Goal: Task Accomplishment & Management: Use online tool/utility

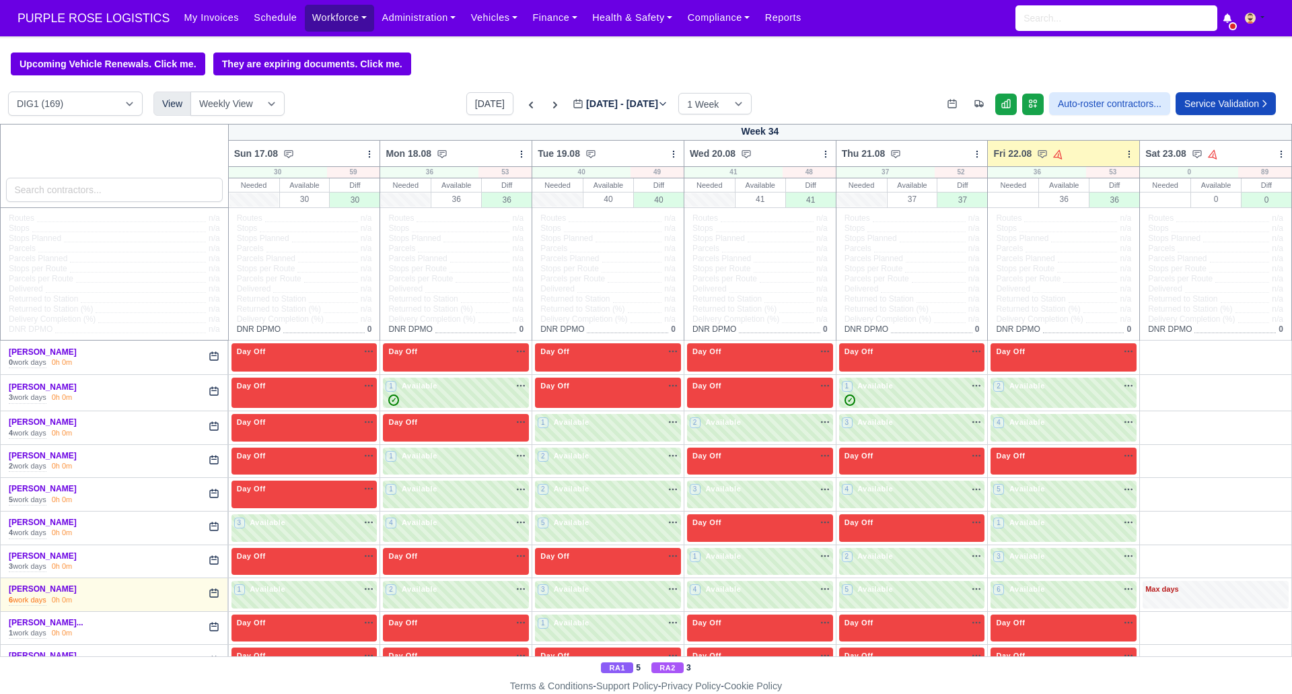
click at [328, 15] on link "Workforce" at bounding box center [340, 18] width 70 height 26
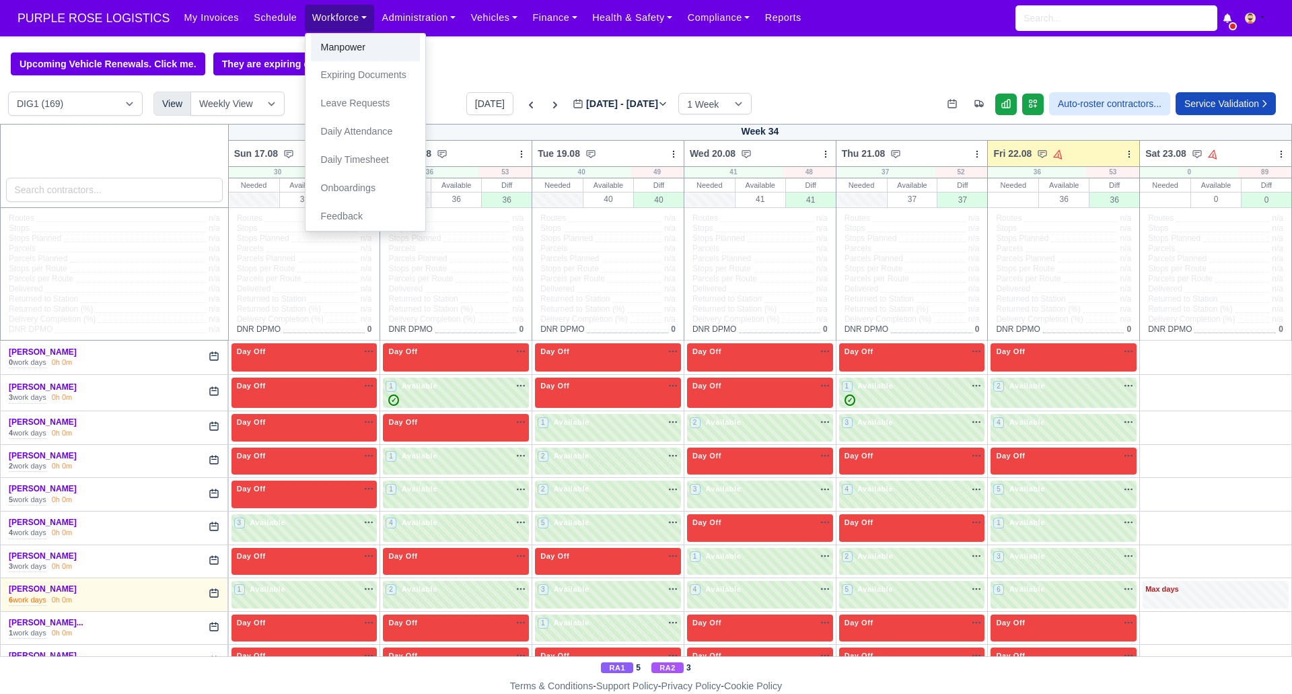
click at [325, 47] on link "Manpower" at bounding box center [365, 48] width 109 height 28
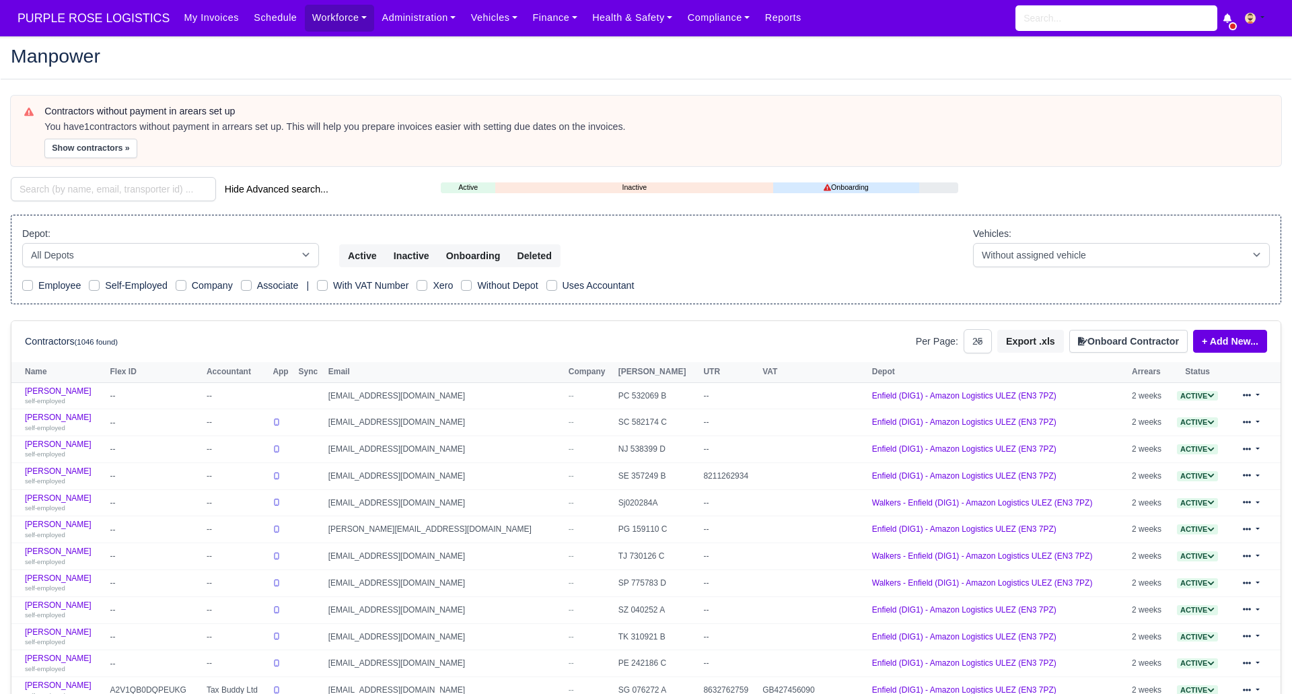
select select "25"
click at [106, 184] on input "search" at bounding box center [113, 189] width 205 height 24
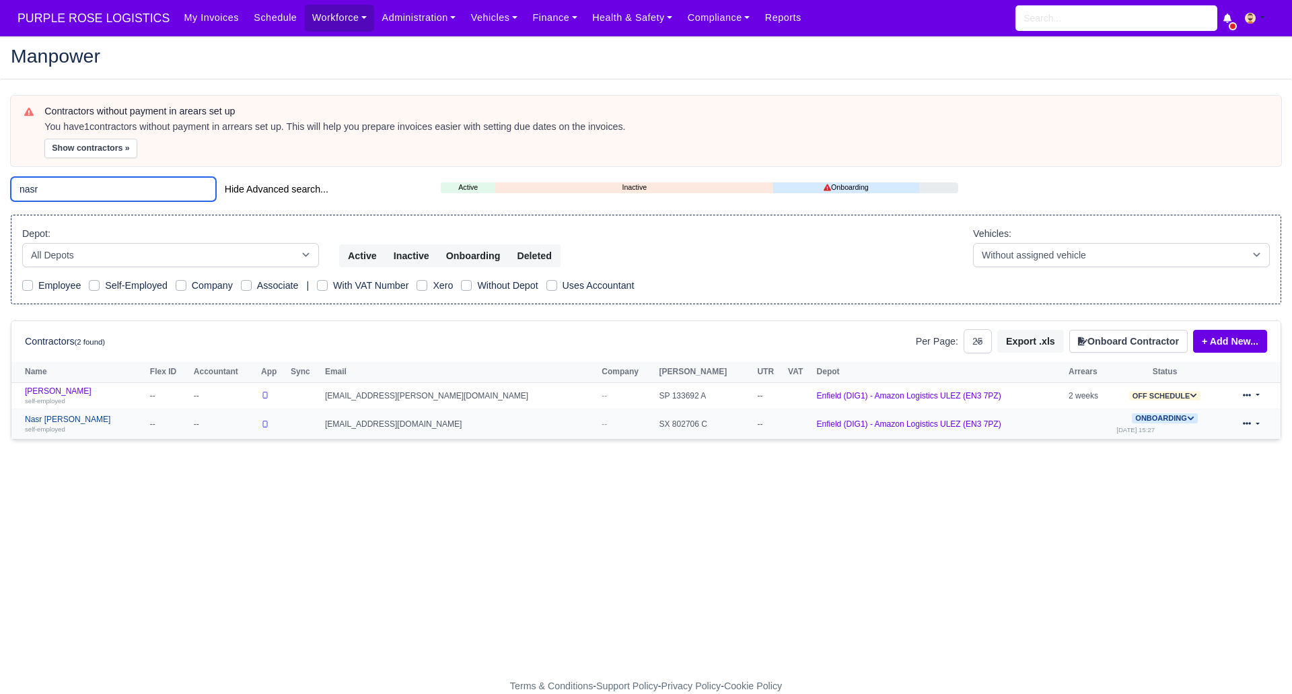
type input "nasr"
click at [74, 419] on link "Nasr eddine Karkar self-employed" at bounding box center [84, 425] width 118 height 20
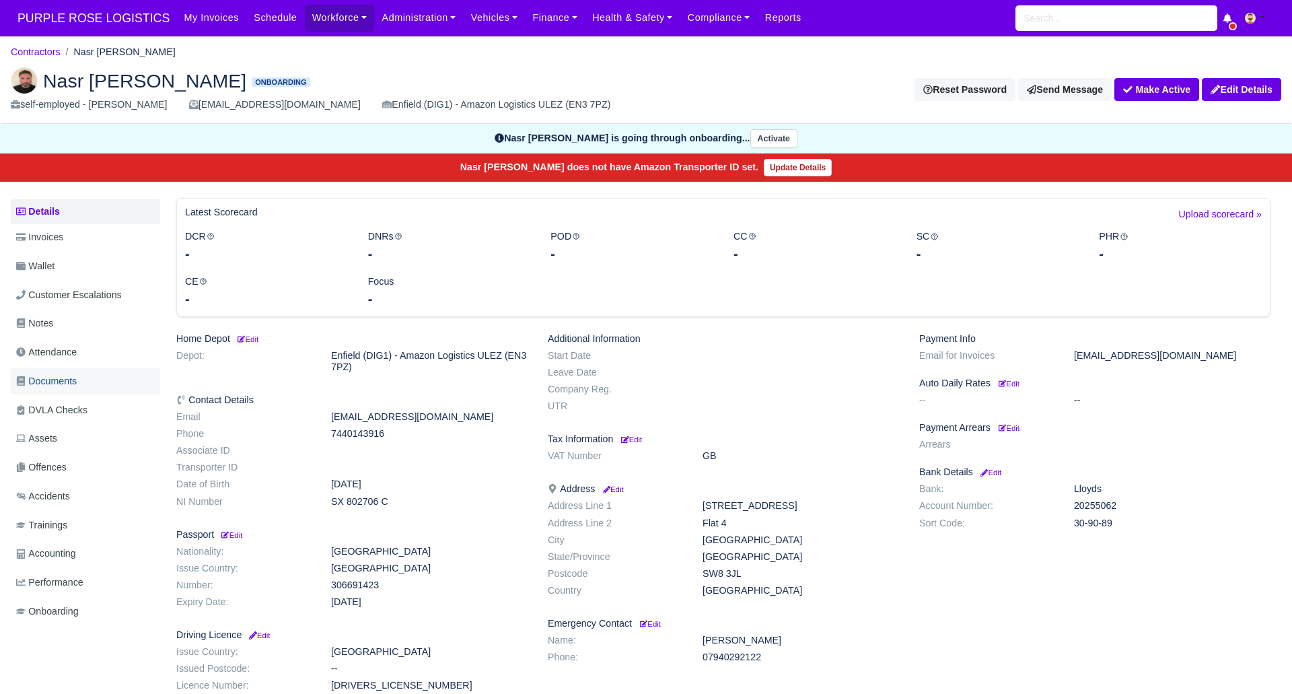
click at [67, 379] on span "Documents" at bounding box center [46, 381] width 61 height 15
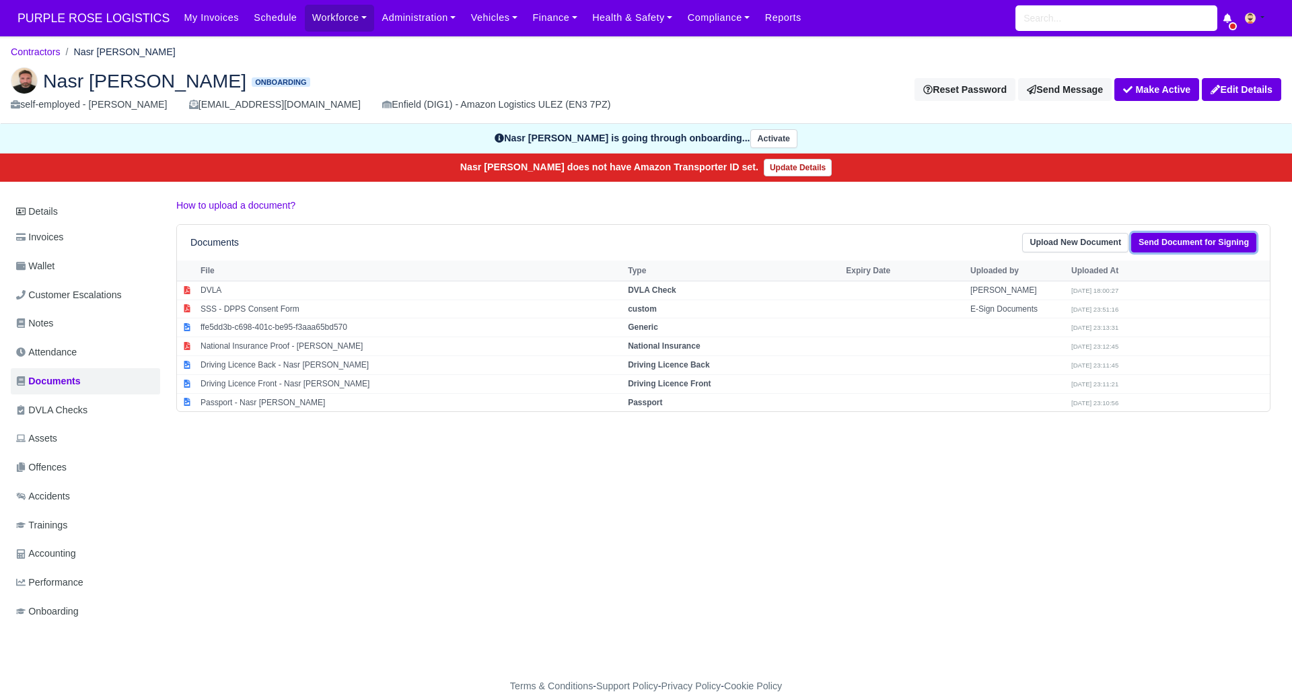
click at [1215, 234] on link "Send Document for Signing" at bounding box center [1193, 243] width 125 height 20
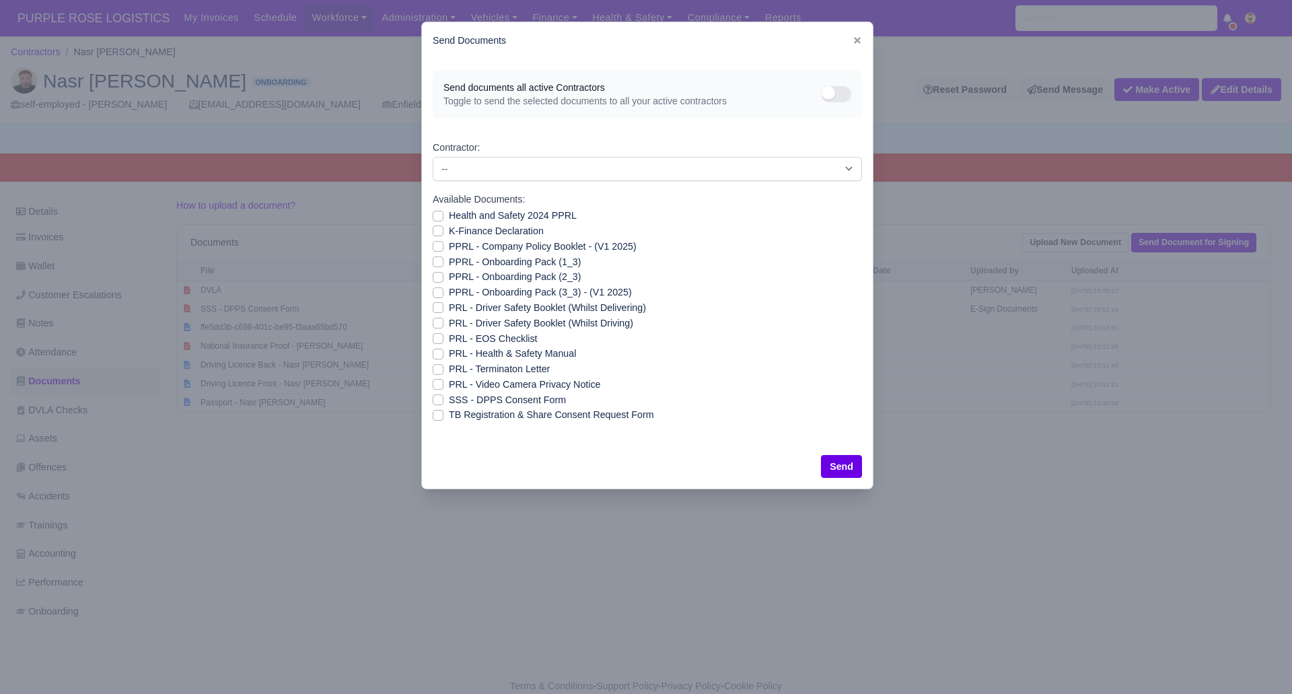
click at [449, 216] on label "Health and Safety 2024 PPRL" at bounding box center [513, 215] width 128 height 15
click at [433, 216] on input "Health and Safety 2024 PPRL" at bounding box center [438, 213] width 11 height 11
checkbox input "true"
click at [449, 228] on label "K-Finance Declaration" at bounding box center [496, 230] width 95 height 15
click at [435, 228] on input "K-Finance Declaration" at bounding box center [438, 228] width 11 height 11
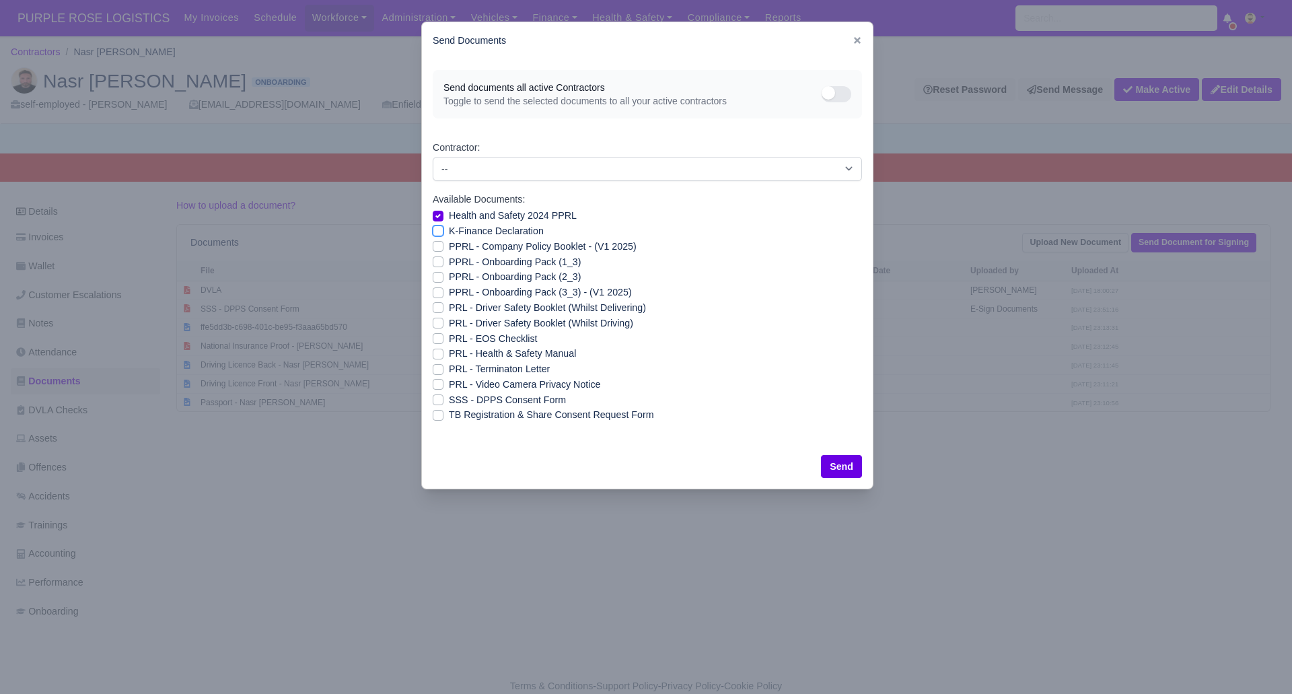
checkbox input "true"
click at [449, 244] on label "PPRL - Company Policy Booklet - (V1 2025)" at bounding box center [543, 246] width 188 height 15
click at [435, 244] on input "PPRL - Company Policy Booklet - (V1 2025)" at bounding box center [438, 244] width 11 height 11
checkbox input "true"
click at [449, 262] on label "PPRL - Onboarding Pack (1_3)" at bounding box center [515, 261] width 132 height 15
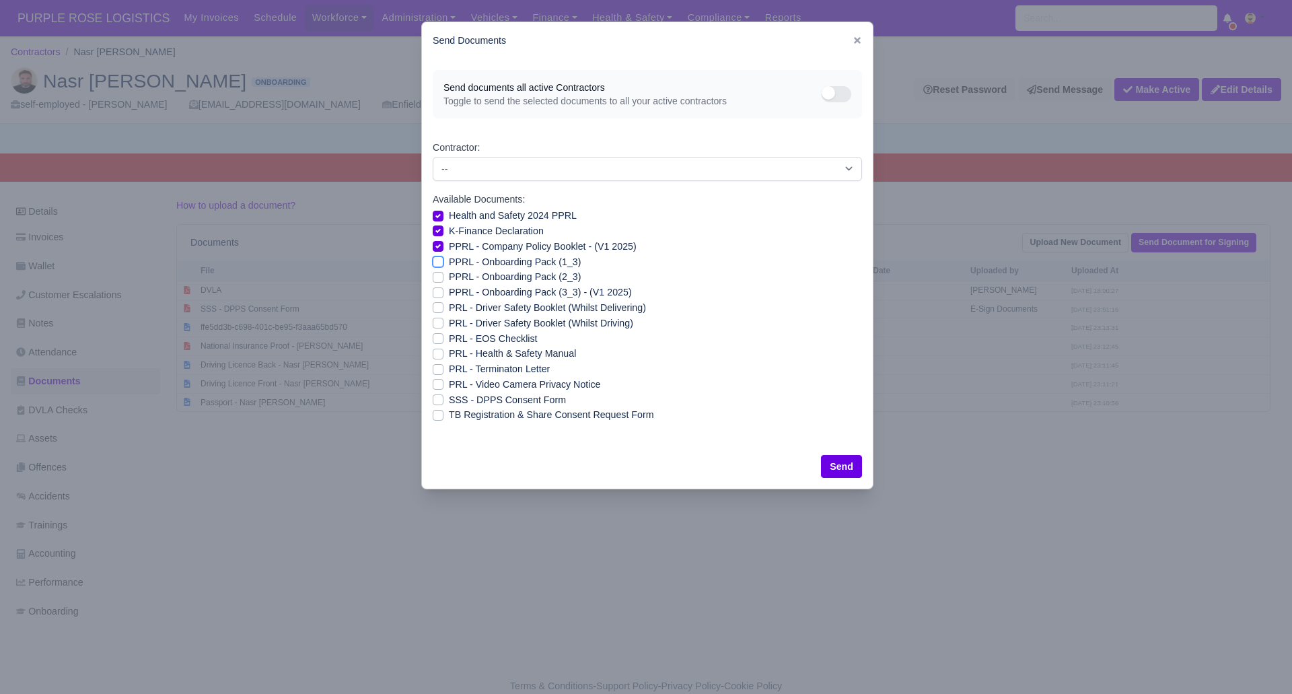
click at [437, 262] on input "PPRL - Onboarding Pack (1_3)" at bounding box center [438, 259] width 11 height 11
checkbox input "true"
click at [449, 275] on label "PPRL - Onboarding Pack (2_3)" at bounding box center [515, 276] width 132 height 15
click at [435, 275] on input "PPRL - Onboarding Pack (2_3)" at bounding box center [438, 274] width 11 height 11
checkbox input "true"
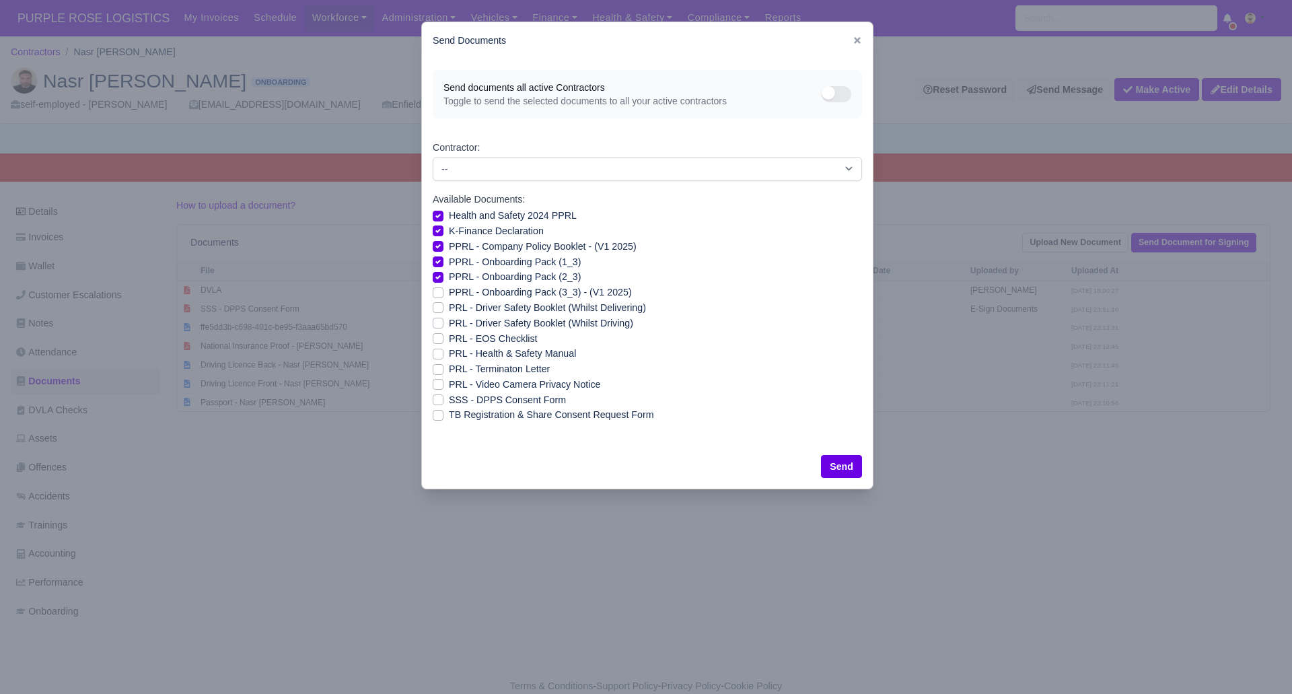
drag, startPoint x: 438, startPoint y: 289, endPoint x: 438, endPoint y: 306, distance: 16.8
click at [449, 290] on label "PPRL - Onboarding Pack (3_3) - (V1 2025)" at bounding box center [540, 292] width 183 height 15
click at [438, 290] on input "PPRL - Onboarding Pack (3_3) - (V1 2025)" at bounding box center [438, 290] width 11 height 11
checkbox input "true"
click at [449, 308] on label "PRL - Driver Safety Booklet (Whilst Delivering)" at bounding box center [547, 307] width 197 height 15
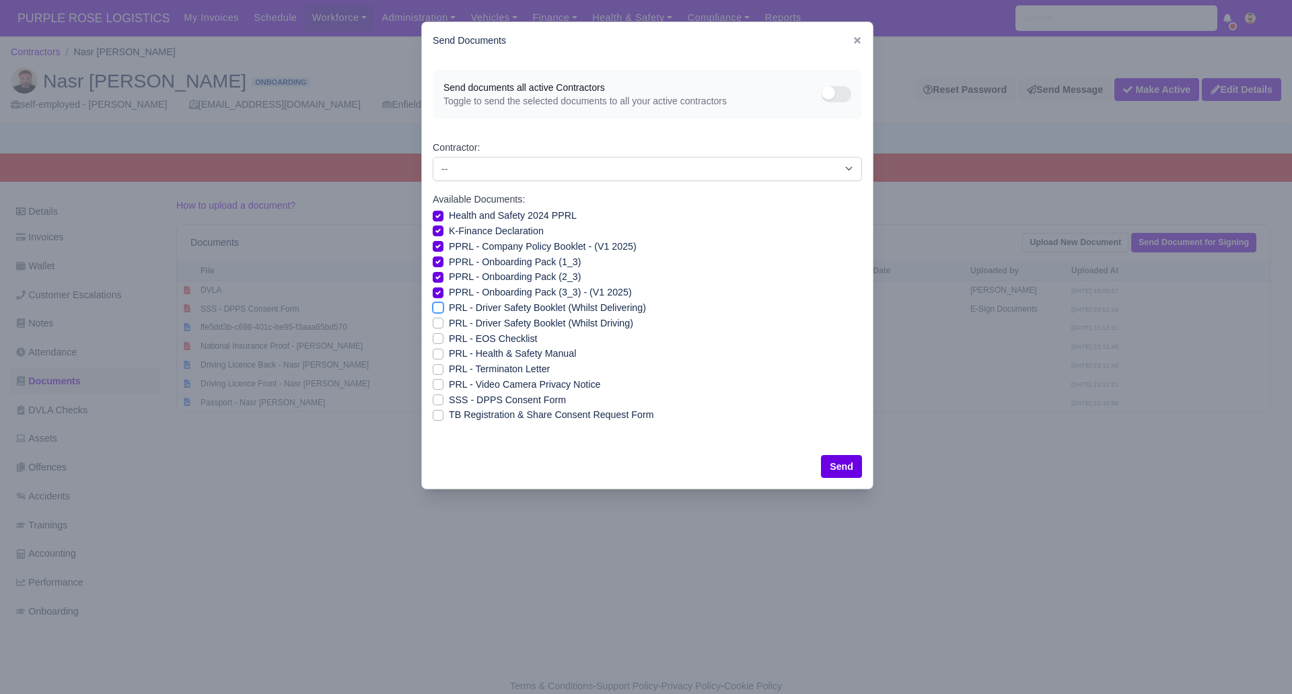
click at [436, 308] on input "PRL - Driver Safety Booklet (Whilst Delivering)" at bounding box center [438, 305] width 11 height 11
checkbox input "true"
click at [449, 321] on label "PRL - Driver Safety Booklet (Whilst Driving)" at bounding box center [541, 323] width 184 height 15
click at [438, 321] on input "PRL - Driver Safety Booklet (Whilst Driving)" at bounding box center [438, 321] width 11 height 11
checkbox input "true"
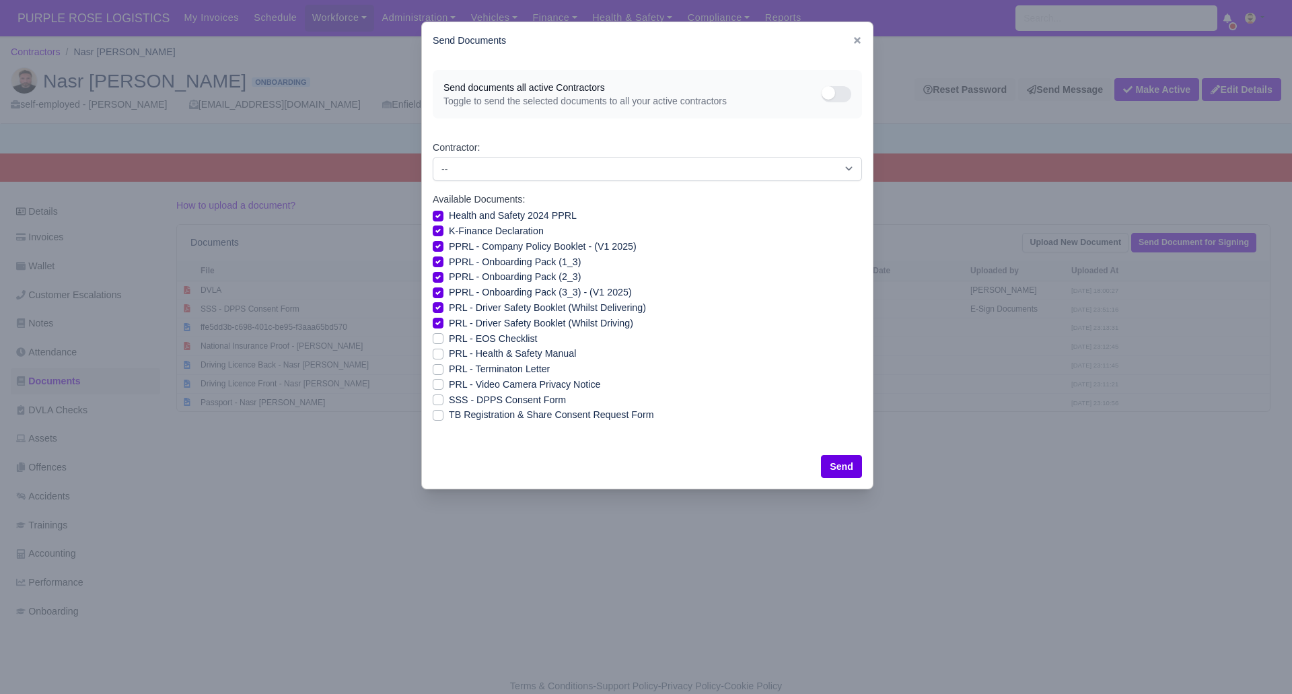
drag, startPoint x: 442, startPoint y: 348, endPoint x: 444, endPoint y: 363, distance: 15.7
click at [449, 349] on label "PRL - Health & Safety Manual" at bounding box center [512, 353] width 127 height 15
click at [442, 349] on input "PRL - Health & Safety Manual" at bounding box center [438, 351] width 11 height 11
checkbox input "true"
click at [449, 380] on label "PRL - Video Camera Privacy Notice" at bounding box center [524, 384] width 151 height 15
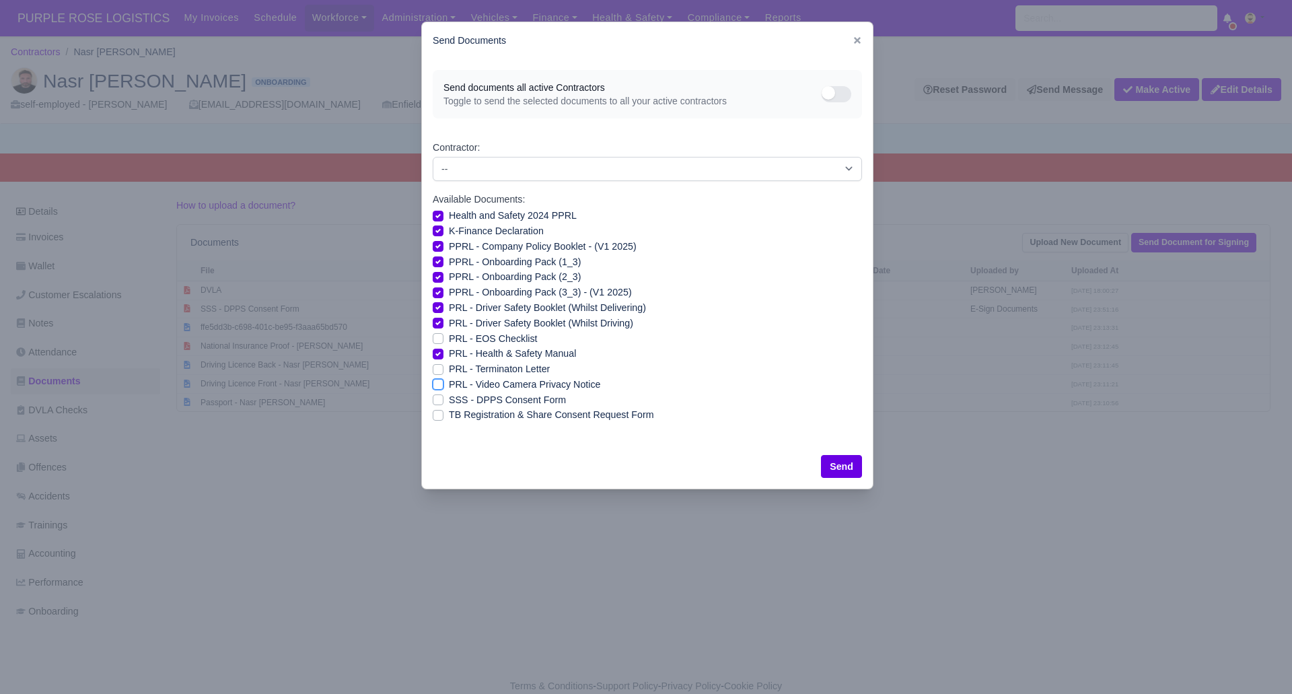
click at [441, 380] on input "PRL - Video Camera Privacy Notice" at bounding box center [438, 382] width 11 height 11
checkbox input "true"
click at [836, 467] on button "Send" at bounding box center [841, 466] width 41 height 23
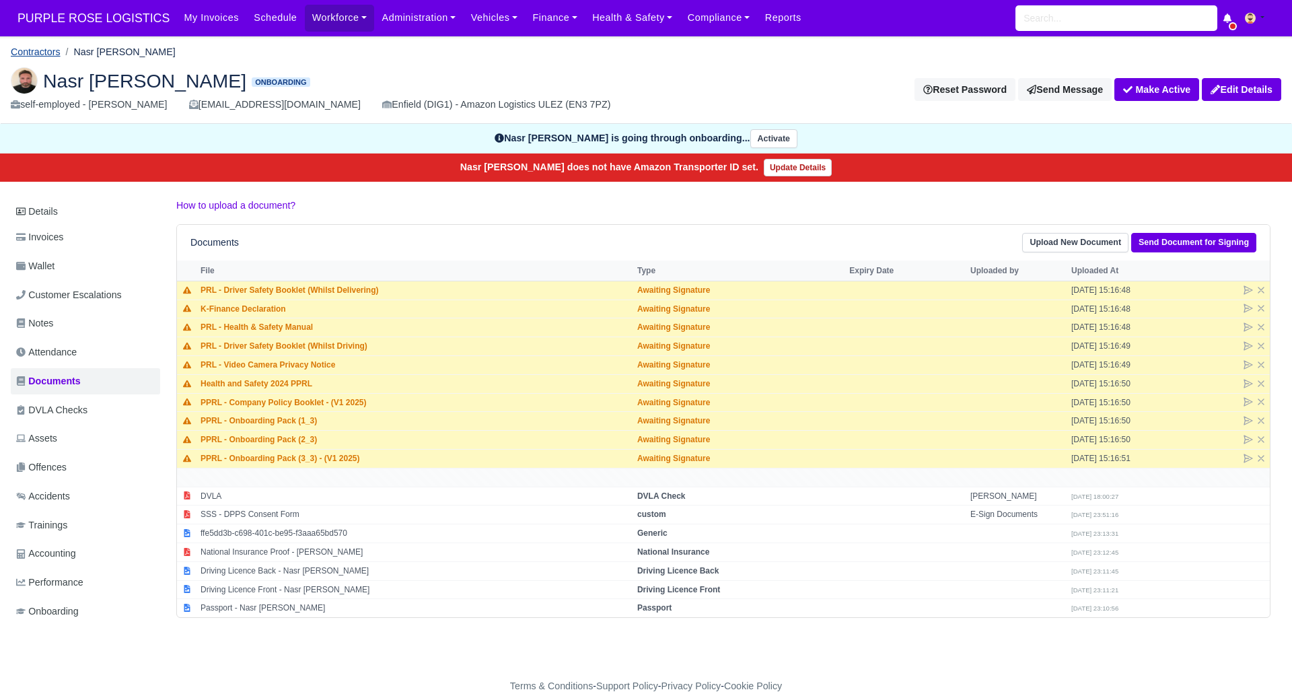
click at [32, 53] on link "Contractors" at bounding box center [36, 51] width 50 height 11
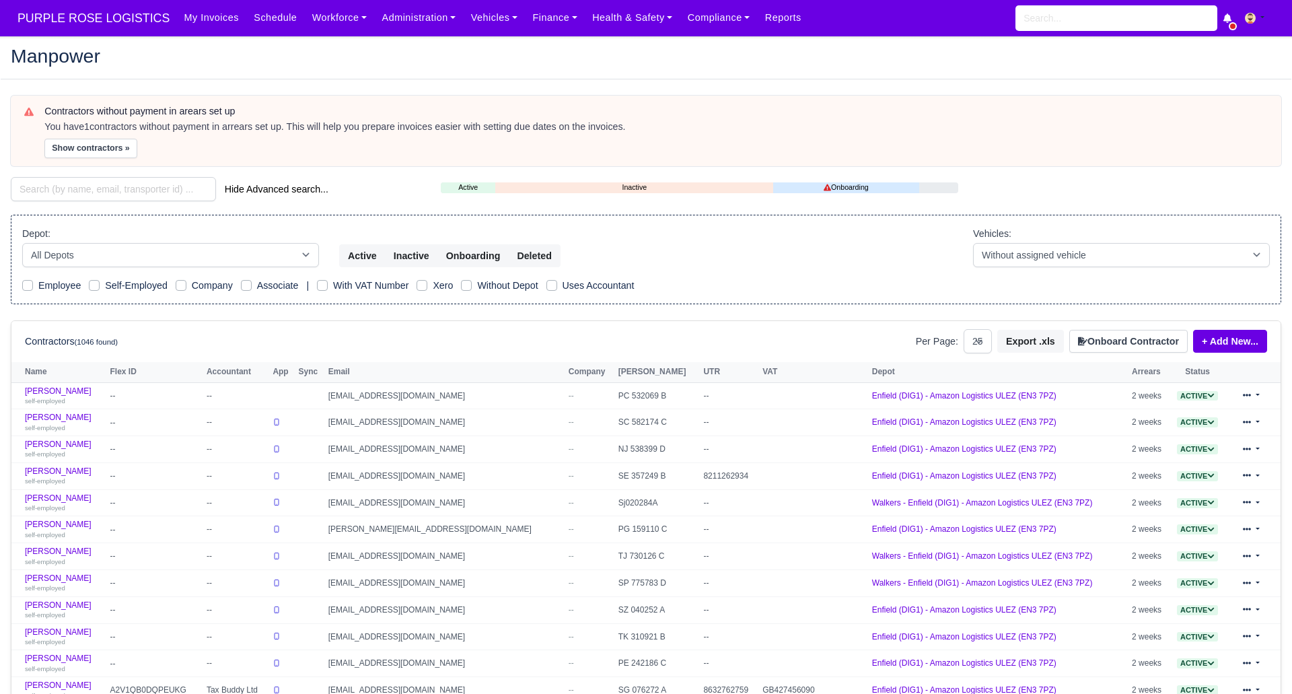
select select "25"
click at [59, 190] on input "search" at bounding box center [113, 189] width 205 height 24
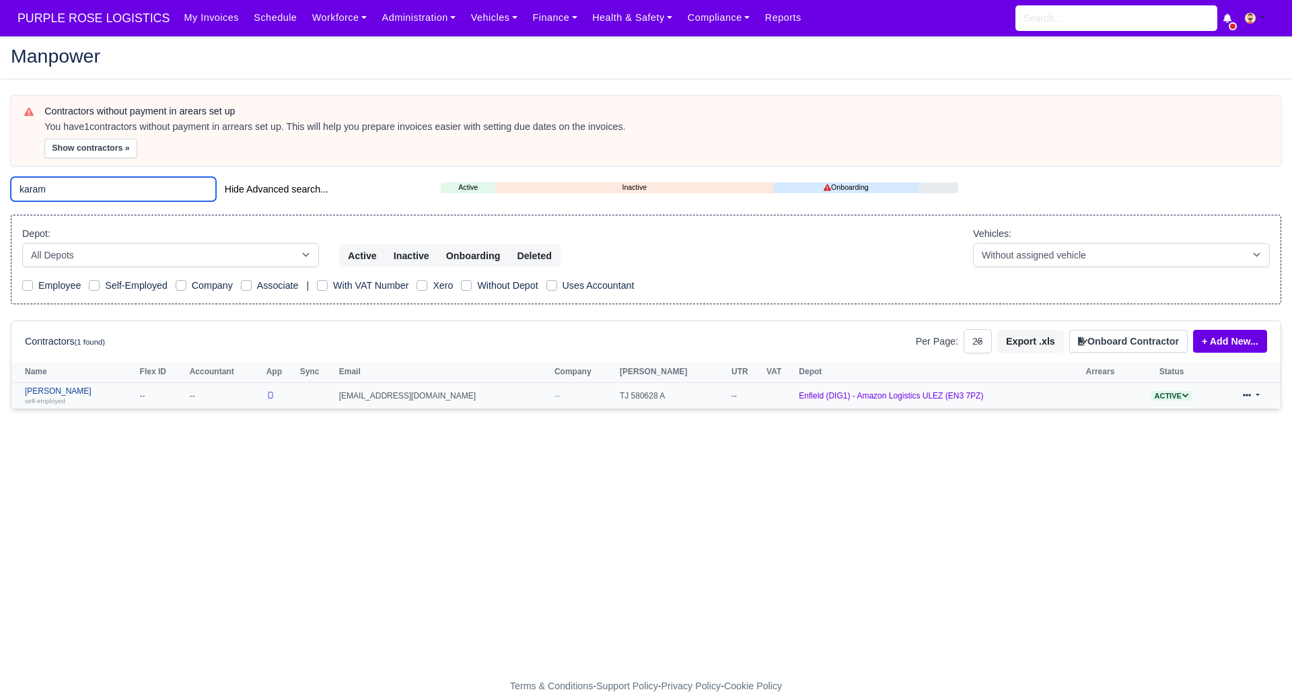
type input "karam"
drag, startPoint x: 69, startPoint y: 395, endPoint x: 886, endPoint y: 485, distance: 822.7
click at [68, 395] on link "Saddam Karam self-employed" at bounding box center [79, 396] width 108 height 20
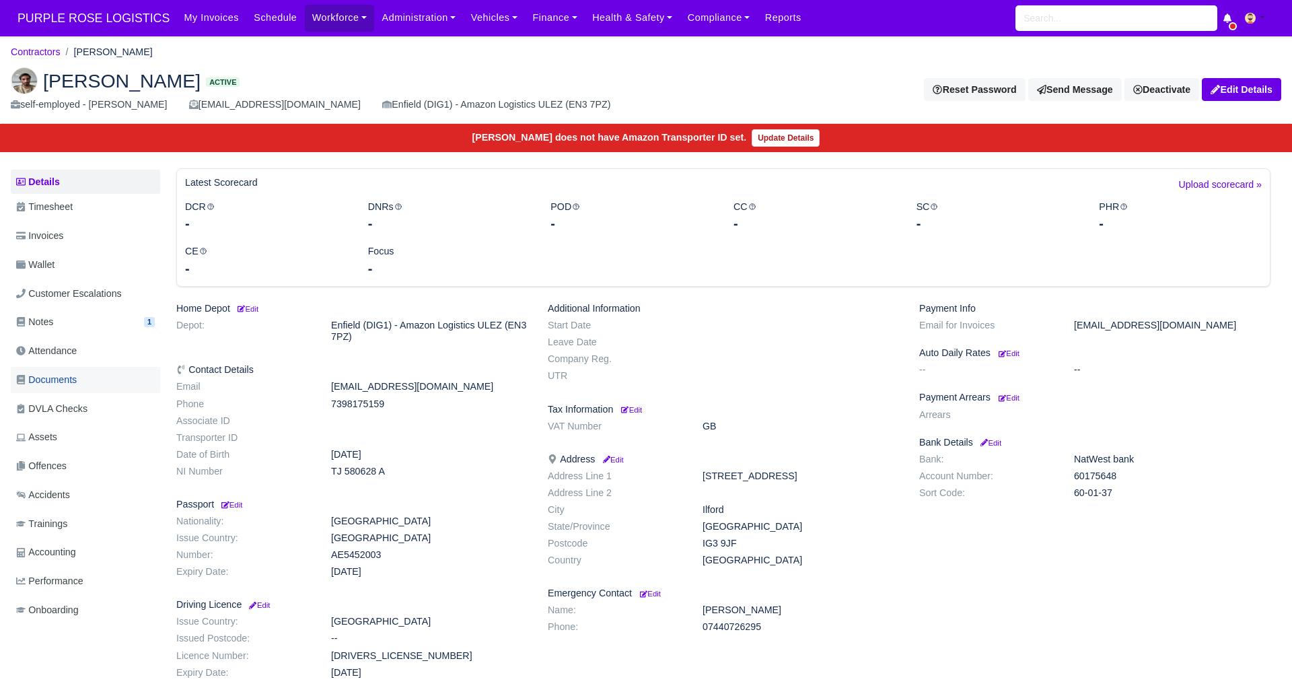
click at [75, 375] on span "Documents" at bounding box center [46, 379] width 61 height 15
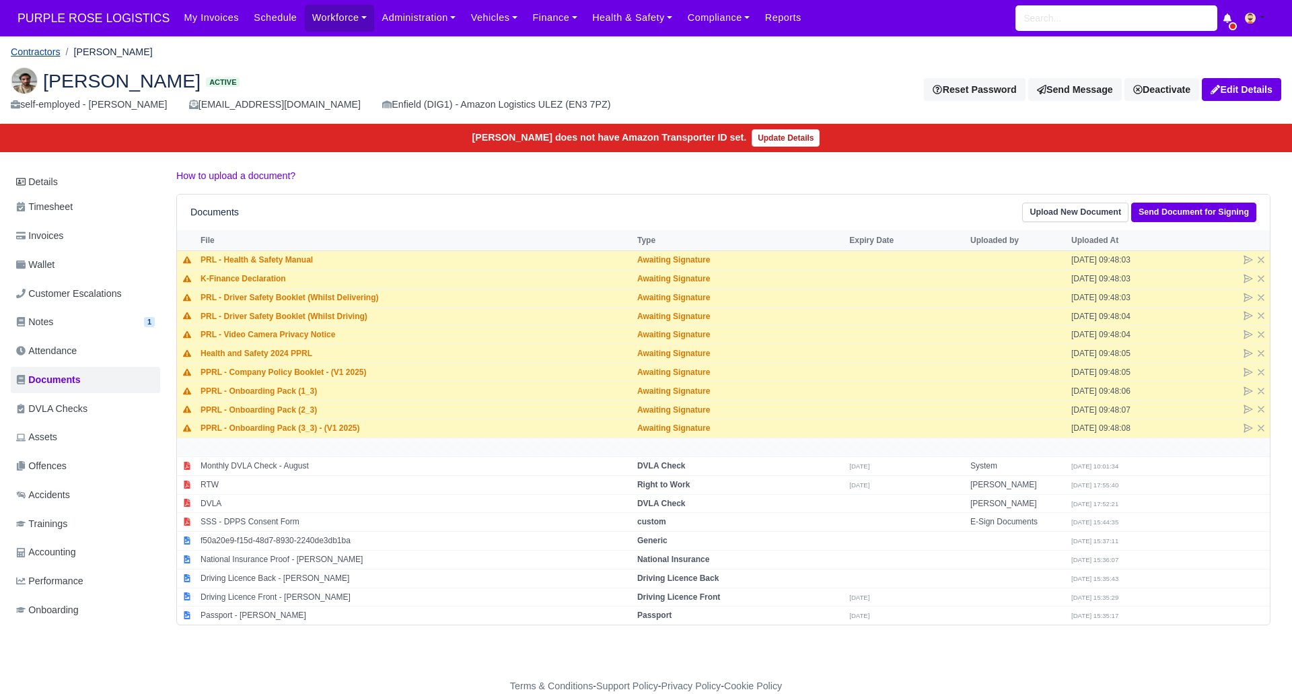
click at [26, 48] on link "Contractors" at bounding box center [36, 51] width 50 height 11
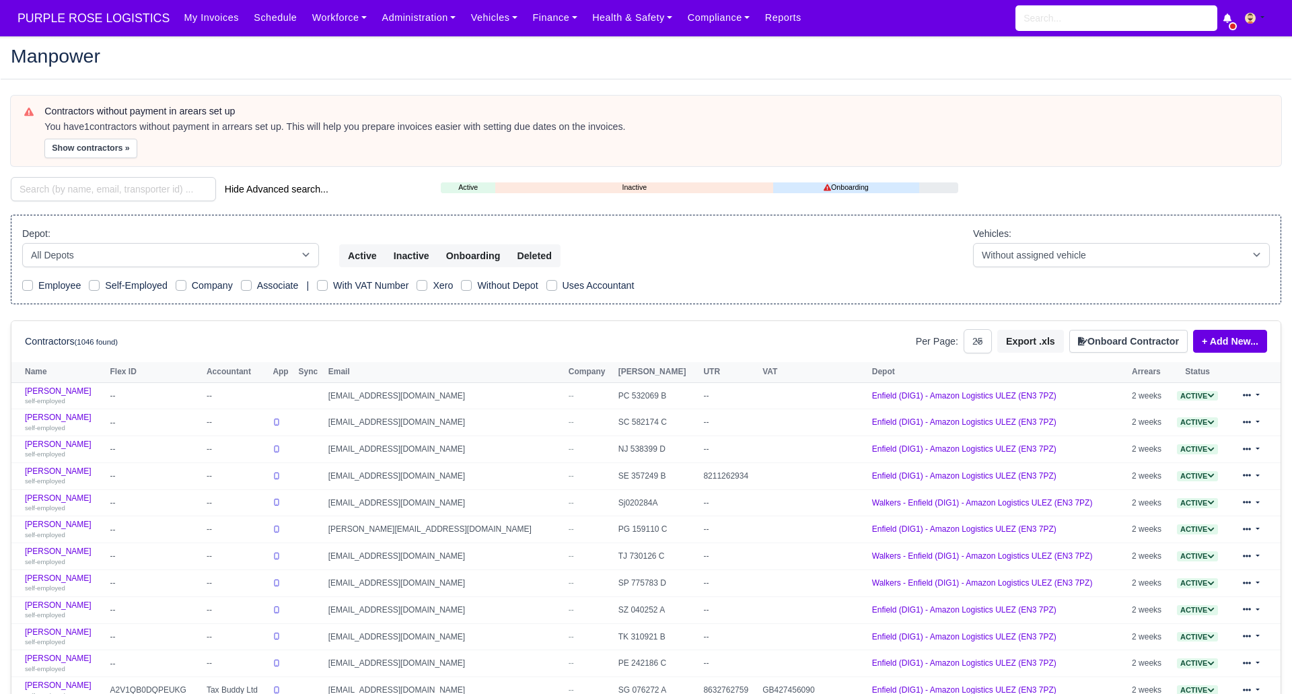
select select "25"
